Goal: Task Accomplishment & Management: Use online tool/utility

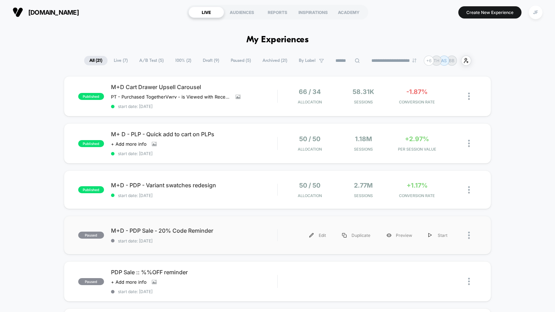
click at [254, 222] on div "paused M+D - PDP Sale - 20% Code Reminder start date: 26/08/2025 Edit Duplicate…" at bounding box center [277, 235] width 427 height 38
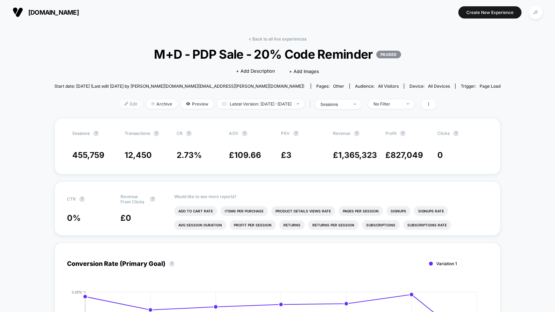
click at [126, 105] on span "Edit" at bounding box center [130, 103] width 23 height 9
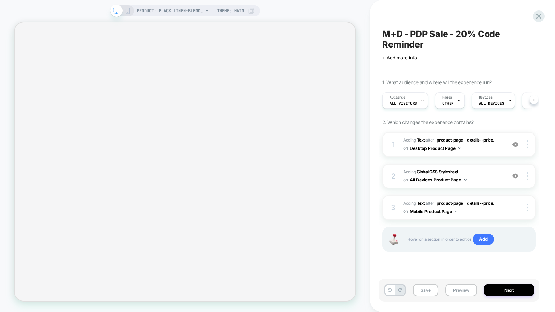
scroll to position [0, 0]
select select "**"
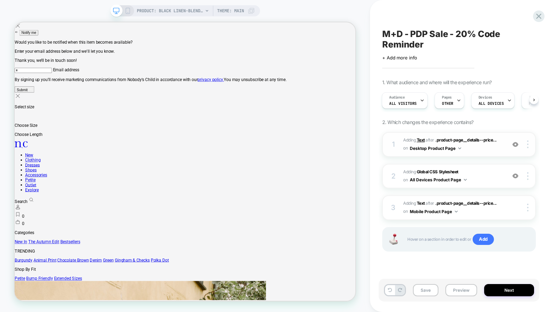
scroll to position [0, 0]
click at [411, 103] on span "All Visitors" at bounding box center [403, 103] width 28 height 5
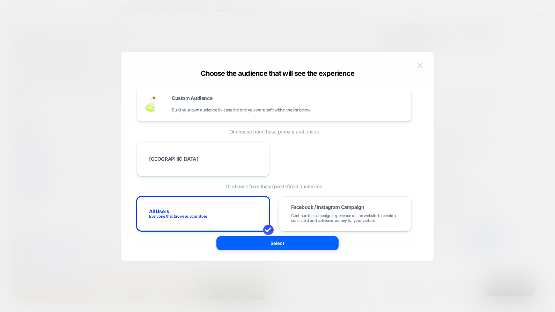
click at [422, 68] on img at bounding box center [420, 65] width 6 height 6
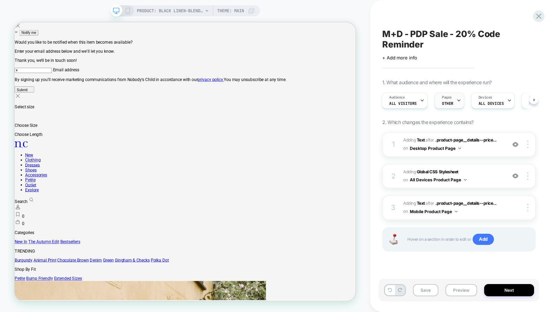
click at [450, 102] on span "OTHER" at bounding box center [448, 103] width 12 height 5
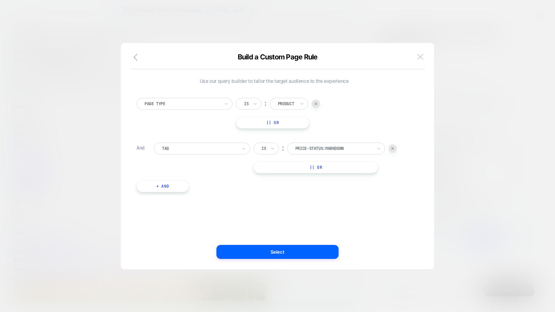
click at [418, 56] on img at bounding box center [420, 57] width 6 height 6
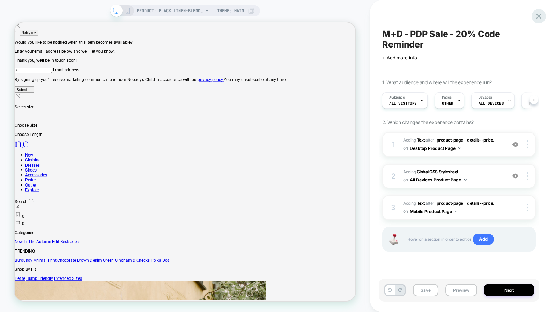
click at [536, 18] on icon at bounding box center [538, 16] width 9 height 9
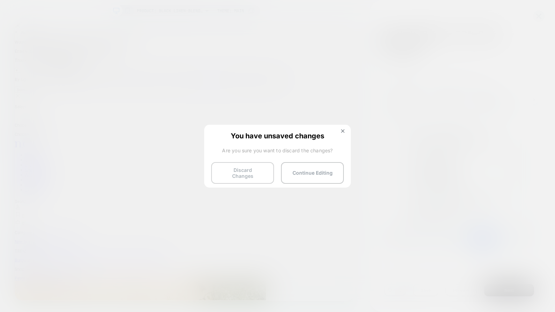
click at [254, 171] on button "Discard Changes" at bounding box center [242, 173] width 63 height 22
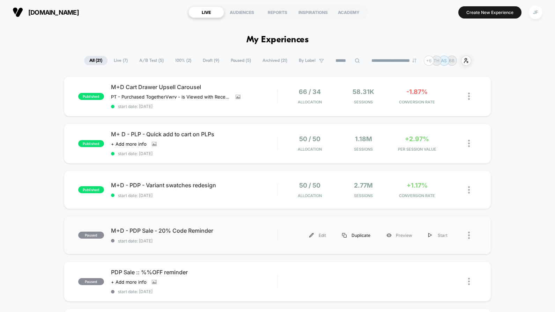
click at [357, 232] on div "Duplicate" at bounding box center [356, 235] width 44 height 16
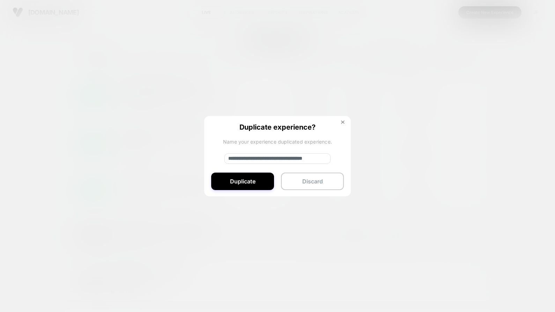
drag, startPoint x: 293, startPoint y: 158, endPoint x: 282, endPoint y: 158, distance: 11.2
click at [282, 158] on input "**********" at bounding box center [277, 158] width 106 height 10
drag, startPoint x: 252, startPoint y: 158, endPoint x: 227, endPoint y: 157, distance: 24.8
click at [227, 157] on input "**********" at bounding box center [277, 158] width 106 height 10
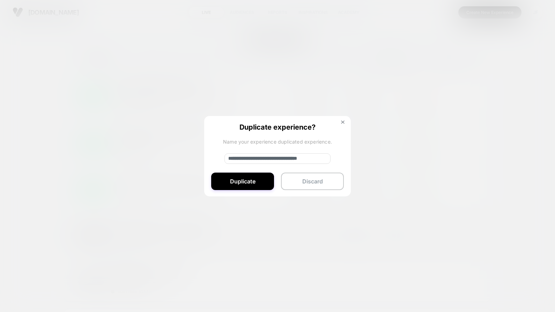
drag, startPoint x: 304, startPoint y: 158, endPoint x: 333, endPoint y: 158, distance: 28.6
click at [333, 158] on div "**********" at bounding box center [277, 156] width 147 height 81
type input "**********"
click at [260, 181] on button "Duplicate" at bounding box center [242, 180] width 63 height 17
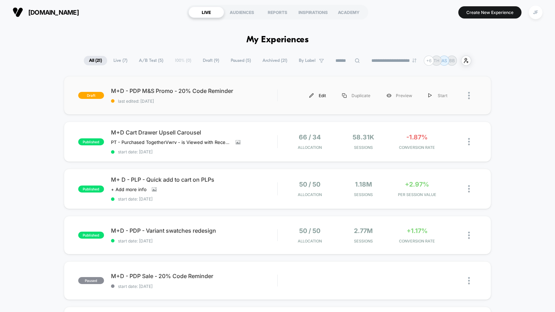
click at [314, 93] on img at bounding box center [311, 95] width 5 height 5
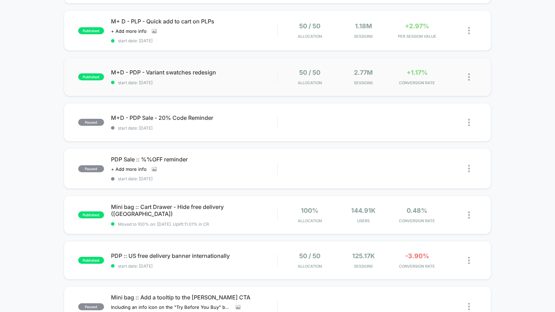
scroll to position [115, 0]
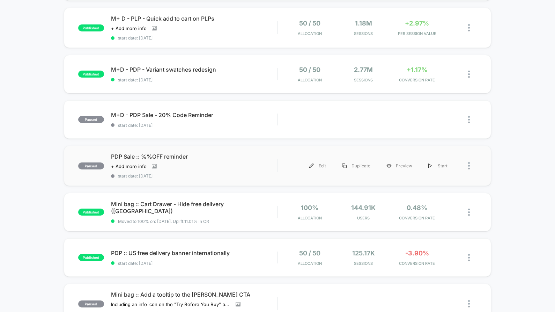
click at [352, 151] on div "paused PDP Sale :: %%OFF reminder Click to view images Click to edit experience…" at bounding box center [277, 165] width 427 height 40
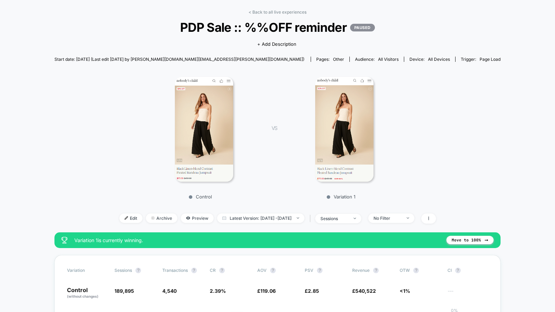
scroll to position [52, 0]
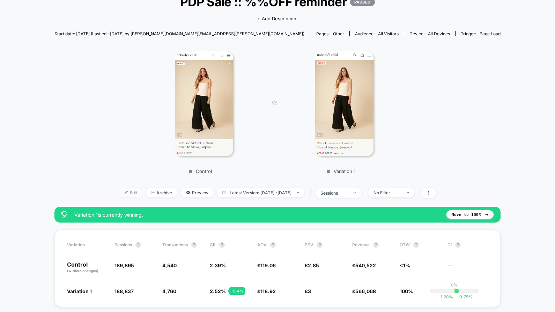
click at [121, 191] on span "Edit" at bounding box center [130, 192] width 23 height 9
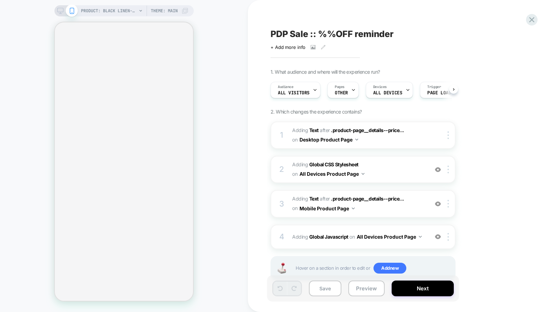
scroll to position [0, 0]
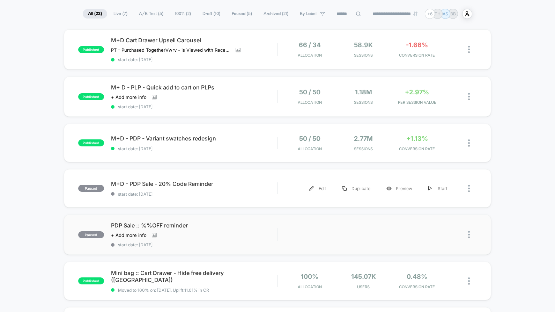
scroll to position [50, 0]
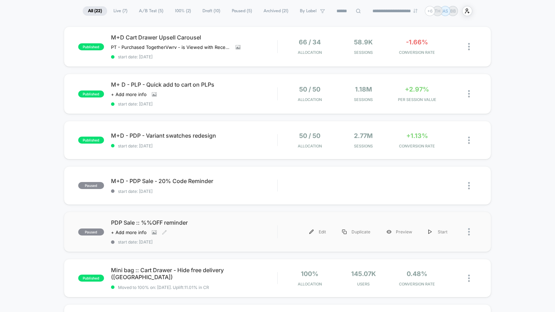
click at [224, 235] on div "PDP Sale :: %%OFF reminder Click to view images Click to edit experience detail…" at bounding box center [194, 231] width 166 height 25
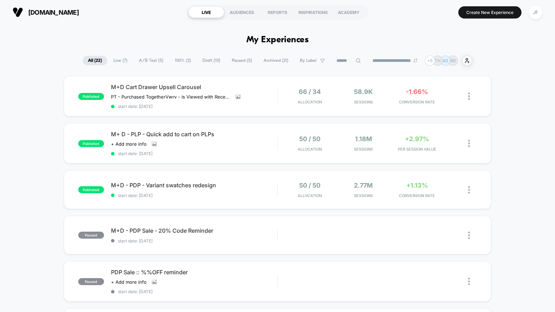
click at [202, 60] on span "Draft ( 10 )" at bounding box center [211, 60] width 28 height 9
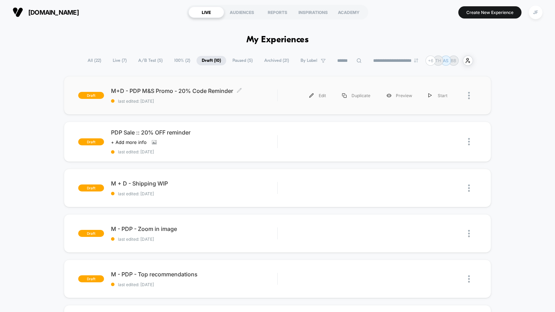
click at [236, 89] on span "M+D - PDP M&S Promo - 20% Code Reminder Click to edit experience details" at bounding box center [194, 90] width 166 height 7
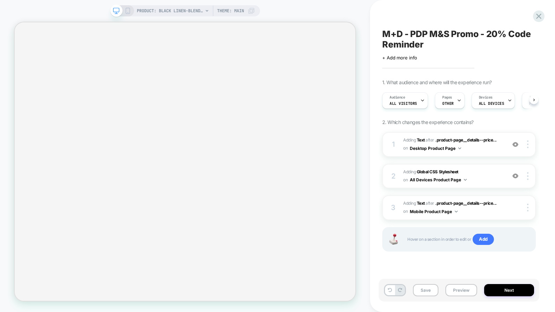
scroll to position [0, 0]
click at [447, 102] on span "OTHER" at bounding box center [448, 103] width 12 height 5
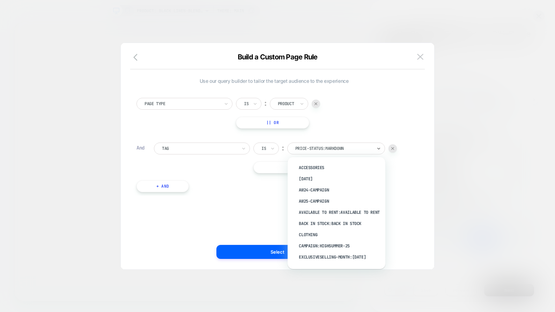
click at [329, 148] on div at bounding box center [333, 148] width 77 height 6
click at [352, 148] on div at bounding box center [333, 148] width 77 height 6
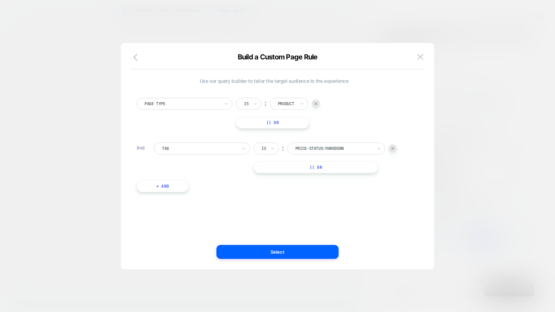
click at [295, 147] on div "price-status:markdown" at bounding box center [333, 148] width 78 height 8
drag, startPoint x: 295, startPoint y: 147, endPoint x: 350, endPoint y: 147, distance: 54.4
click at [350, 147] on div at bounding box center [333, 148] width 77 height 6
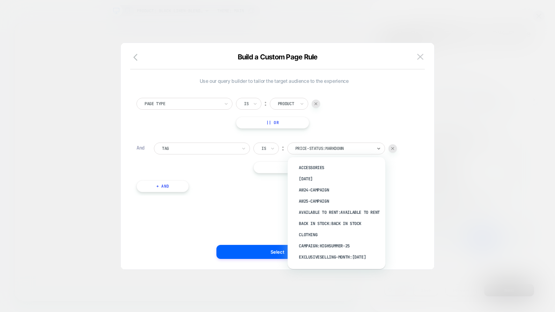
click at [313, 147] on div at bounding box center [333, 148] width 77 height 6
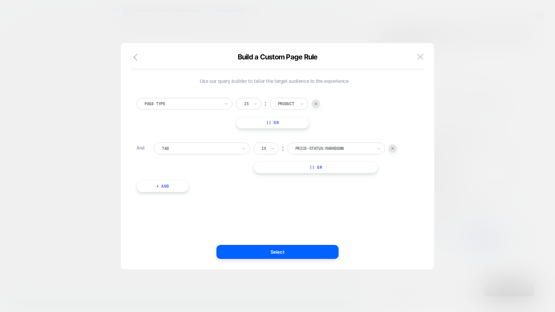
click at [394, 149] on img at bounding box center [392, 148] width 3 height 3
click at [180, 142] on button "+ And" at bounding box center [162, 141] width 52 height 12
click at [239, 148] on div "Page Type" at bounding box center [202, 148] width 96 height 12
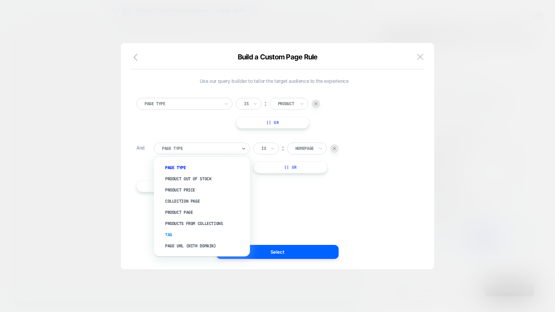
click at [191, 231] on div "Tag" at bounding box center [205, 234] width 89 height 11
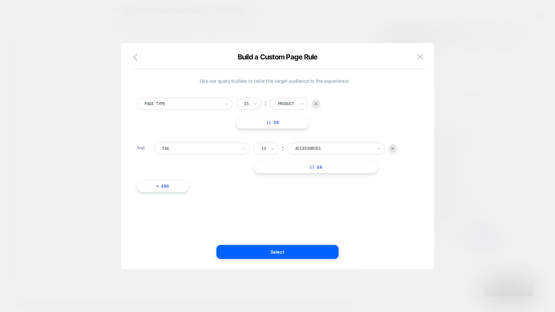
click at [335, 144] on div "ACCESSORIES" at bounding box center [333, 148] width 78 height 8
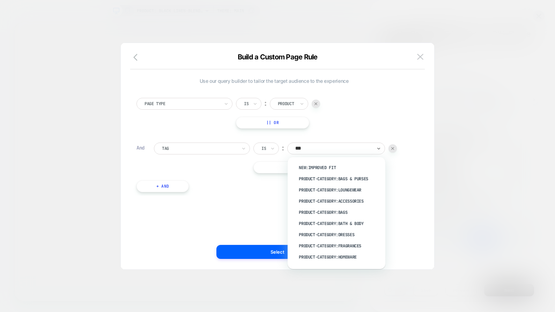
type input "****"
